Goal: Information Seeking & Learning: Learn about a topic

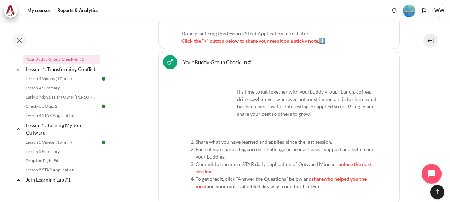
scroll to position [3184, 0]
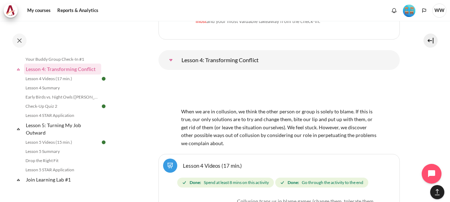
click at [250, 76] on img "Content" at bounding box center [279, 91] width 196 height 31
click at [211, 76] on img "Content" at bounding box center [279, 91] width 196 height 31
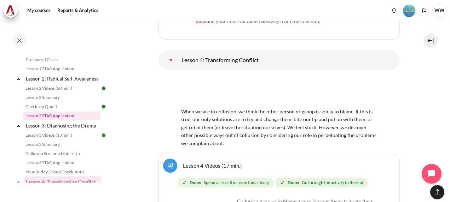
scroll to position [248, 0]
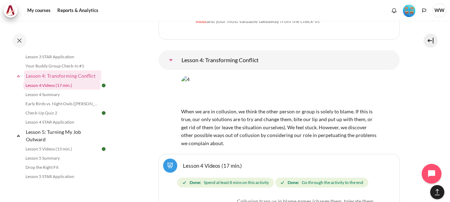
click at [59, 90] on link "Lesson 4 Videos (17 min.)" at bounding box center [61, 85] width 77 height 8
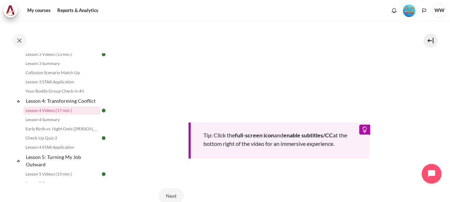
scroll to position [319, 0]
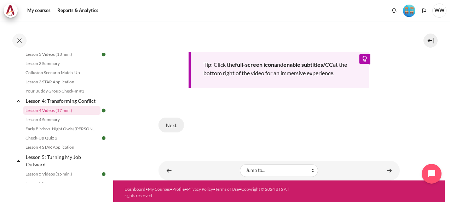
click at [161, 122] on button "Next" at bounding box center [171, 125] width 25 height 15
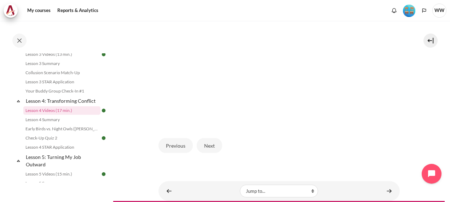
scroll to position [224, 0]
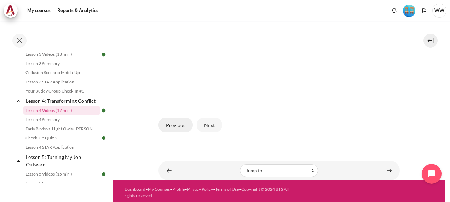
click at [180, 122] on button "Previous" at bounding box center [176, 125] width 34 height 15
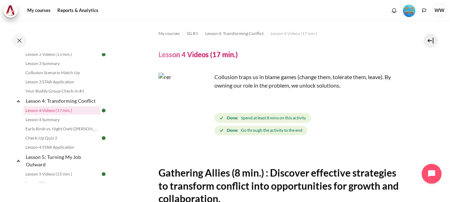
click at [201, 110] on img "Content" at bounding box center [185, 99] width 53 height 53
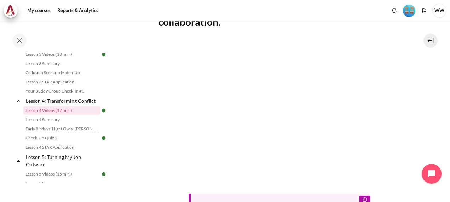
scroll to position [318, 0]
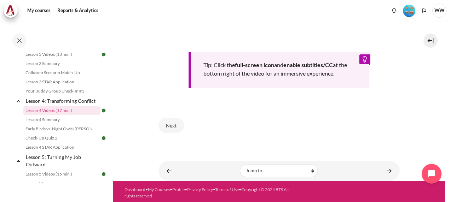
click at [312, 62] on b "enable subtitles/CC" at bounding box center [308, 65] width 50 height 7
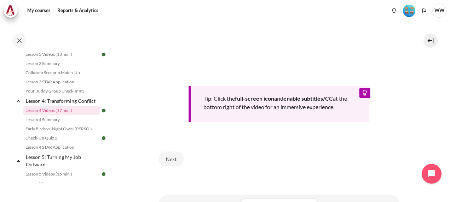
scroll to position [212, 0]
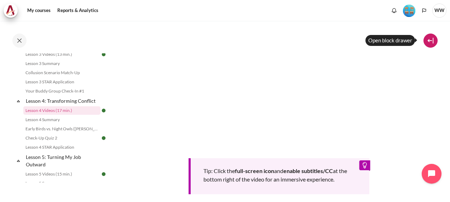
click at [431, 44] on button at bounding box center [431, 41] width 14 height 14
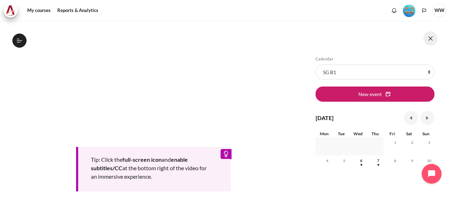
click at [433, 40] on button at bounding box center [431, 38] width 14 height 14
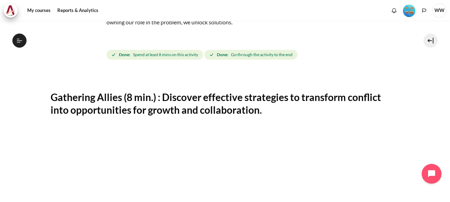
scroll to position [0, 0]
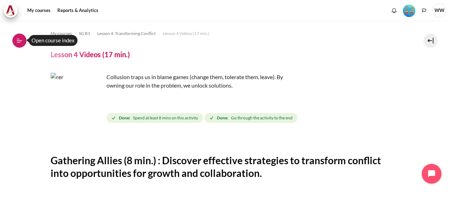
click at [14, 42] on button "Open course index" at bounding box center [19, 41] width 14 height 14
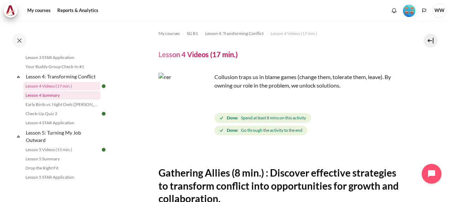
scroll to position [258, 0]
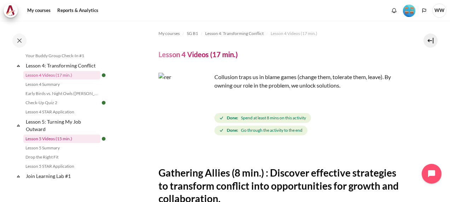
drag, startPoint x: 60, startPoint y: 146, endPoint x: 74, endPoint y: 145, distance: 13.5
click at [60, 143] on link "Lesson 5 Videos (15 min.)" at bounding box center [61, 139] width 77 height 8
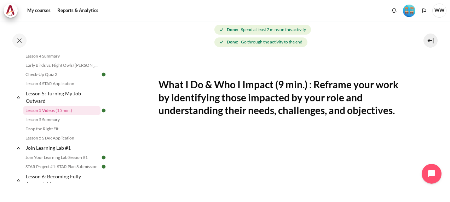
scroll to position [71, 0]
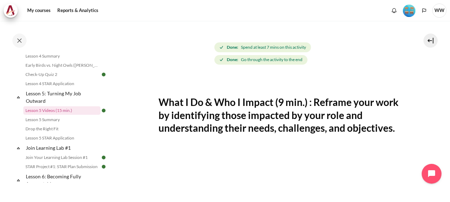
click at [205, 42] on img "Content" at bounding box center [185, 28] width 53 height 53
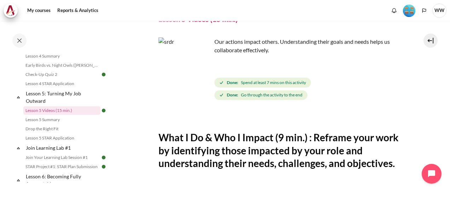
scroll to position [0, 0]
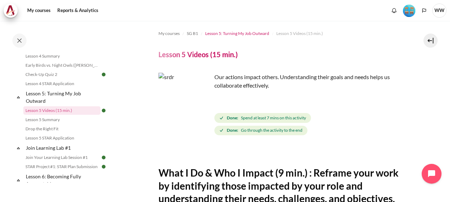
click at [247, 33] on span "Lesson 5: Turning My Job Outward" at bounding box center [237, 33] width 64 height 6
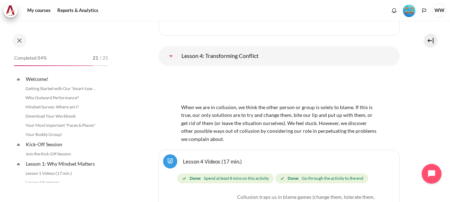
scroll to position [264, 0]
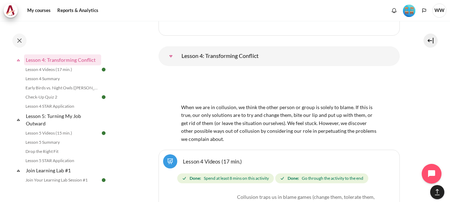
click at [178, 49] on link "Lesson 4: Transforming Conflict" at bounding box center [171, 56] width 14 height 14
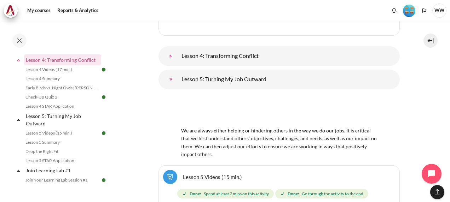
click at [178, 49] on link "Lesson 4: Transforming Conflict" at bounding box center [171, 56] width 14 height 14
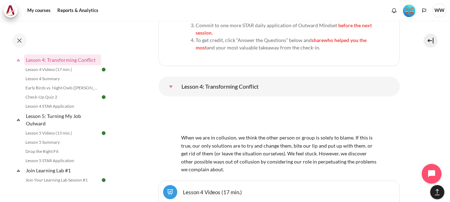
click at [232, 102] on img "Content" at bounding box center [279, 117] width 196 height 31
click at [282, 102] on img "Content" at bounding box center [279, 117] width 196 height 31
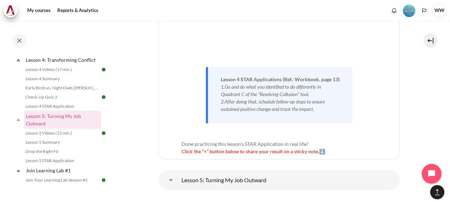
scroll to position [3814, 0]
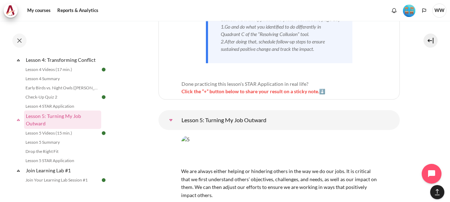
click at [193, 136] on img "Content" at bounding box center [279, 151] width 196 height 31
click at [66, 138] on link "Lesson 5 Videos (15 min.)" at bounding box center [61, 133] width 77 height 8
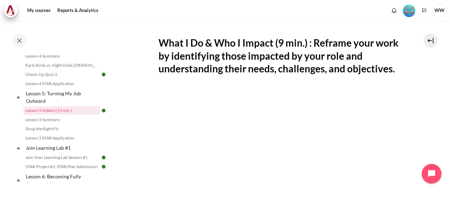
scroll to position [142, 0]
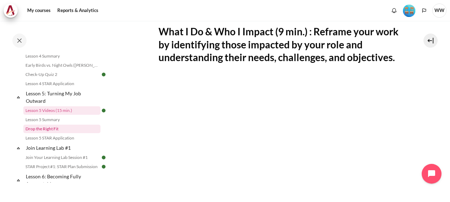
click at [57, 133] on link "Drop the Right Fit" at bounding box center [61, 129] width 77 height 8
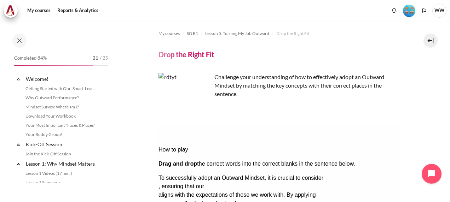
scroll to position [305, 0]
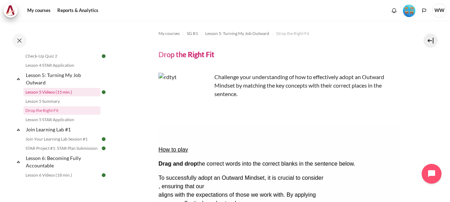
click at [56, 97] on link "Lesson 5 Videos (15 min.)" at bounding box center [61, 92] width 77 height 8
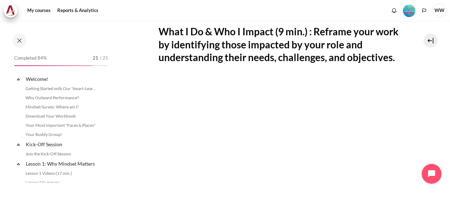
scroll to position [286, 0]
